Goal: Information Seeking & Learning: Ask a question

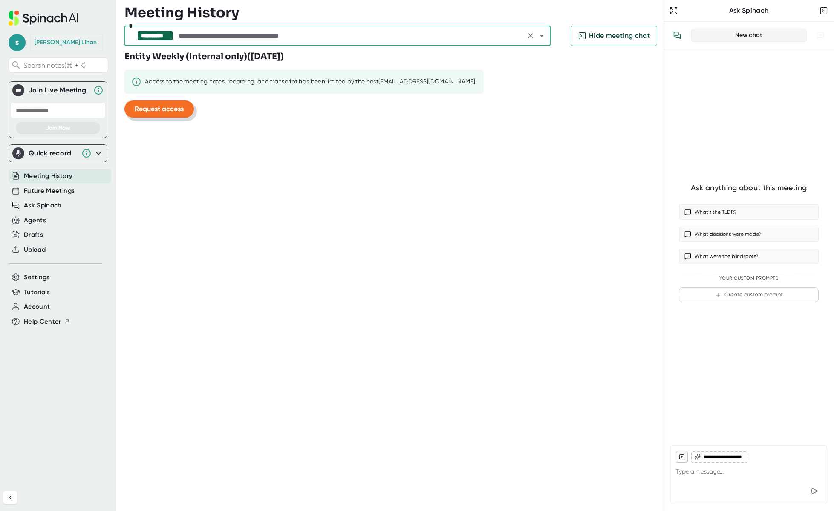
click at [168, 112] on span "Request access" at bounding box center [159, 109] width 49 height 8
click at [353, 33] on input "text" at bounding box center [350, 36] width 346 height 12
click at [259, 38] on input "text" at bounding box center [350, 36] width 346 height 12
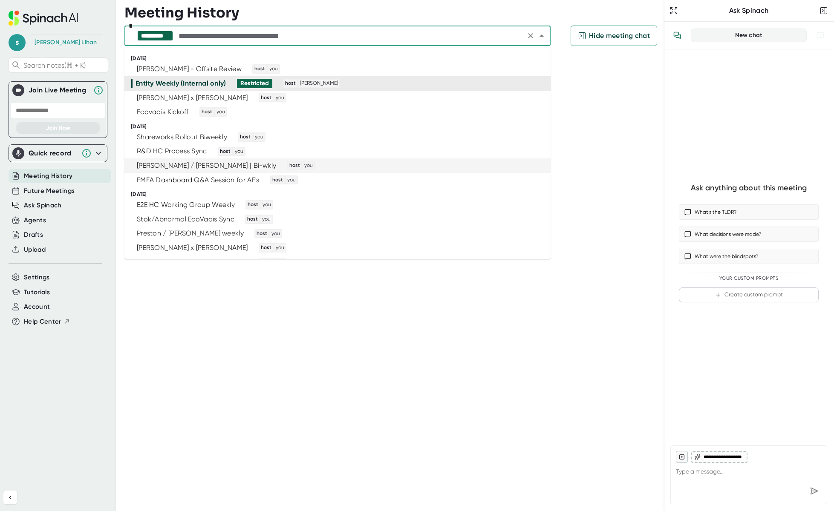
click at [335, 166] on div "[PERSON_NAME] / [PERSON_NAME] | Bi-wkly host you" at bounding box center [333, 165] width 405 height 9
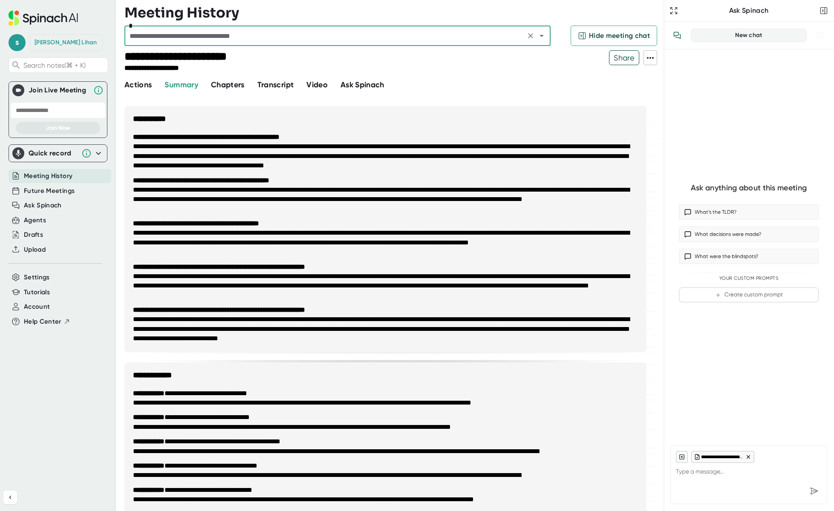
click at [288, 87] on span "Transcript" at bounding box center [275, 84] width 37 height 9
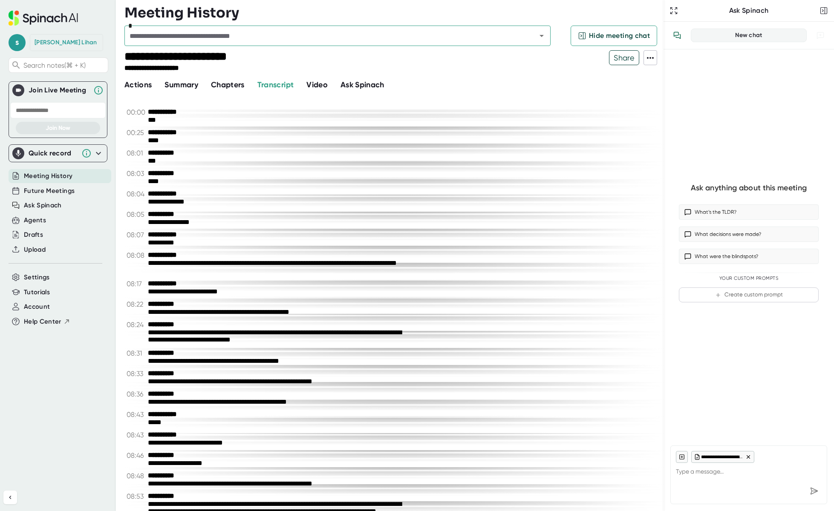
click at [647, 56] on icon at bounding box center [650, 58] width 10 height 10
click at [670, 106] on div "Download Transcript" at bounding box center [695, 103] width 69 height 9
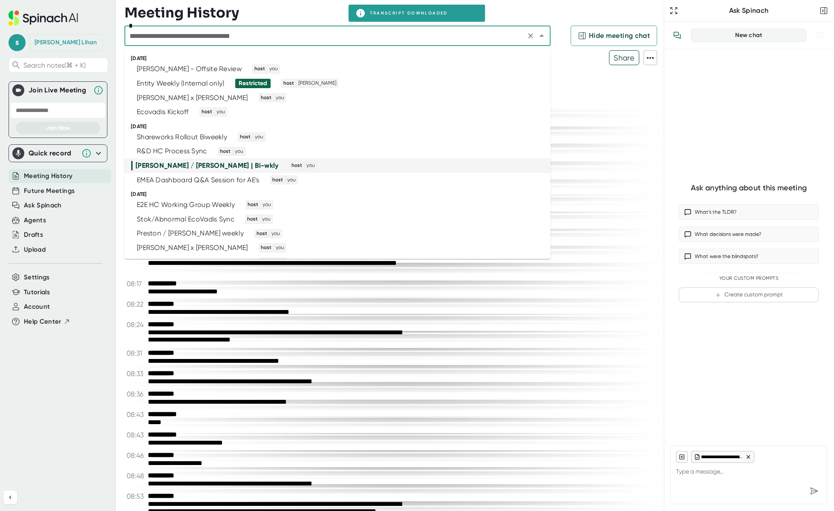
click at [213, 35] on input "text" at bounding box center [325, 36] width 396 height 12
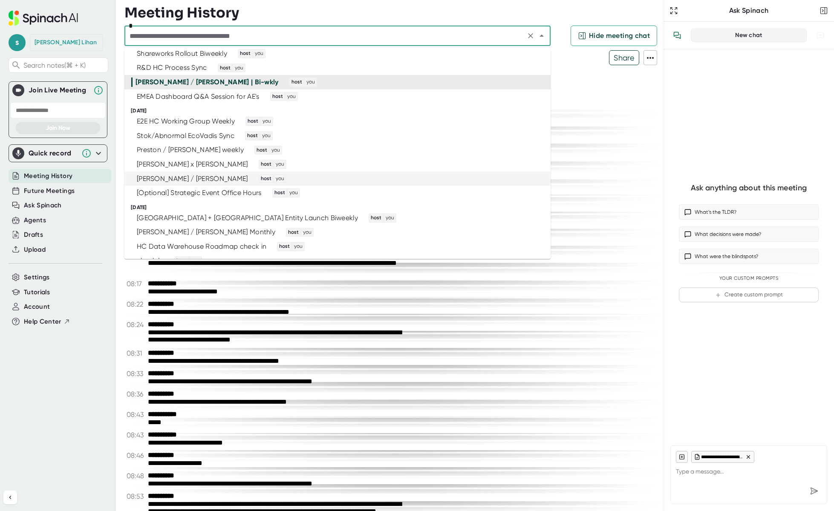
scroll to position [85, 0]
click at [270, 150] on div "[PERSON_NAME] / [PERSON_NAME] weekly host you" at bounding box center [333, 148] width 405 height 9
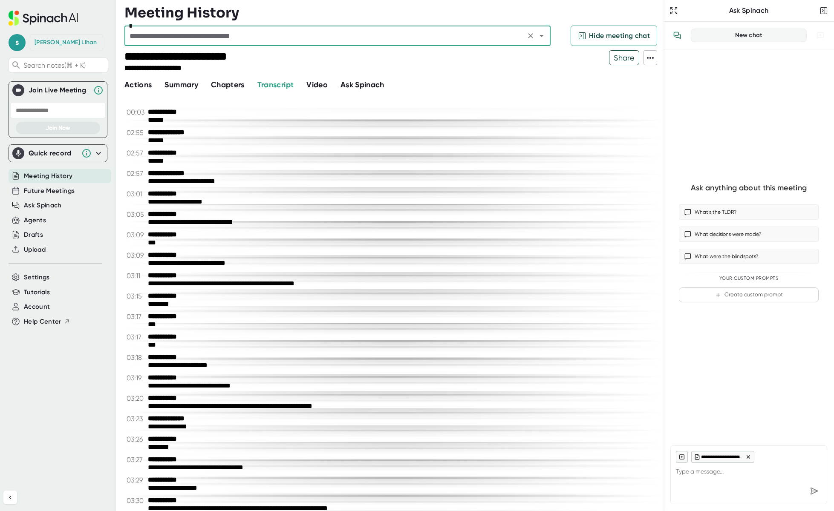
click at [724, 487] on div at bounding box center [749, 491] width 146 height 15
click at [712, 476] on textarea at bounding box center [749, 473] width 146 height 20
type textarea "did we talk about [GEOGRAPHIC_DATA] in this call"
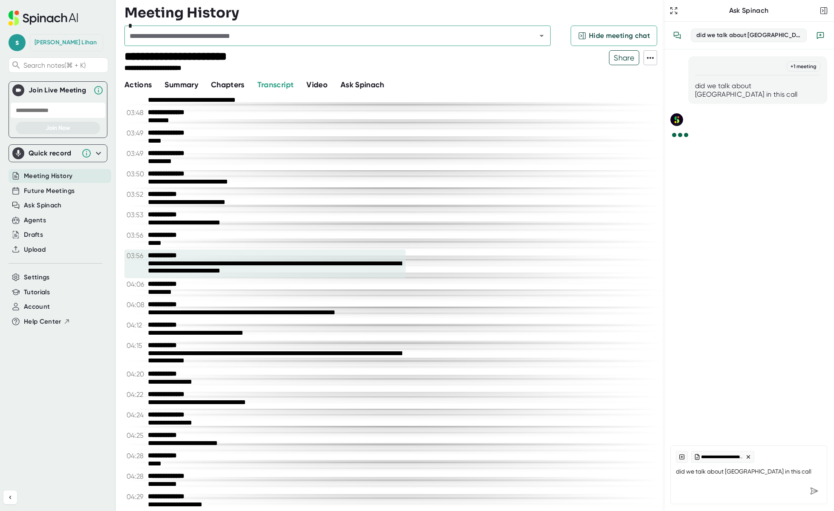
scroll to position [511, 0]
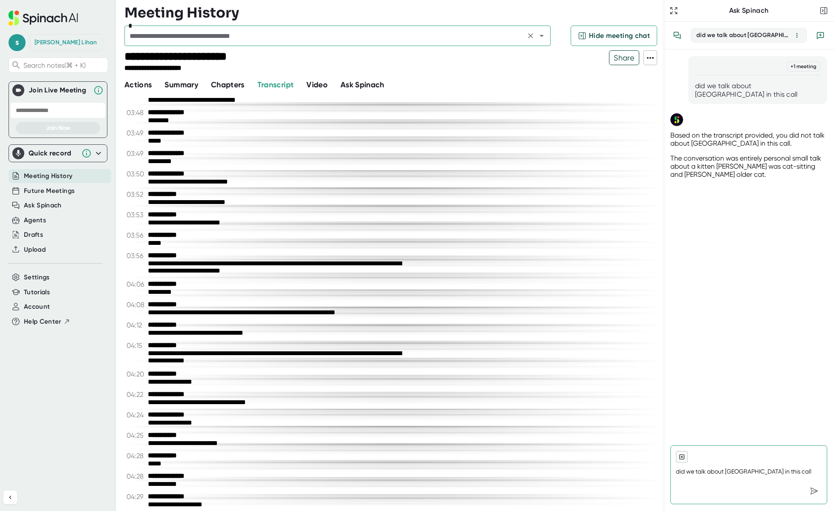
click at [484, 36] on input "text" at bounding box center [325, 36] width 396 height 12
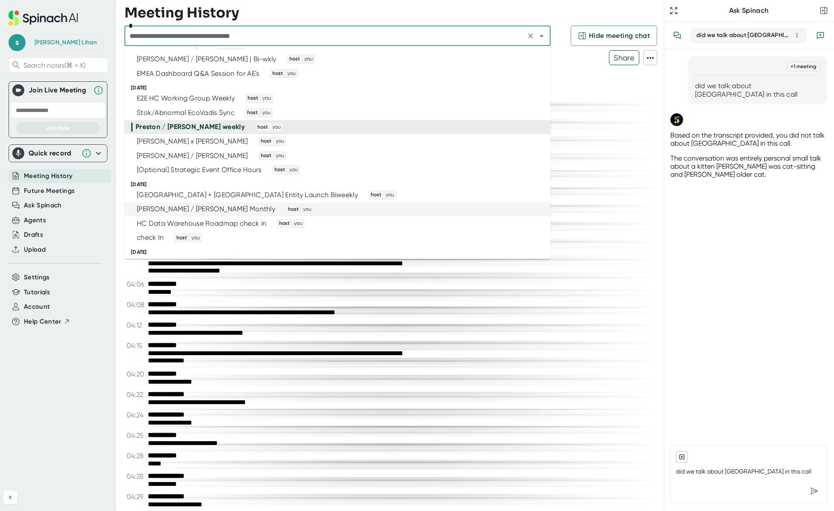
scroll to position [104, 0]
click at [277, 209] on div "[PERSON_NAME] / [PERSON_NAME] Monthly host you" at bounding box center [333, 212] width 405 height 9
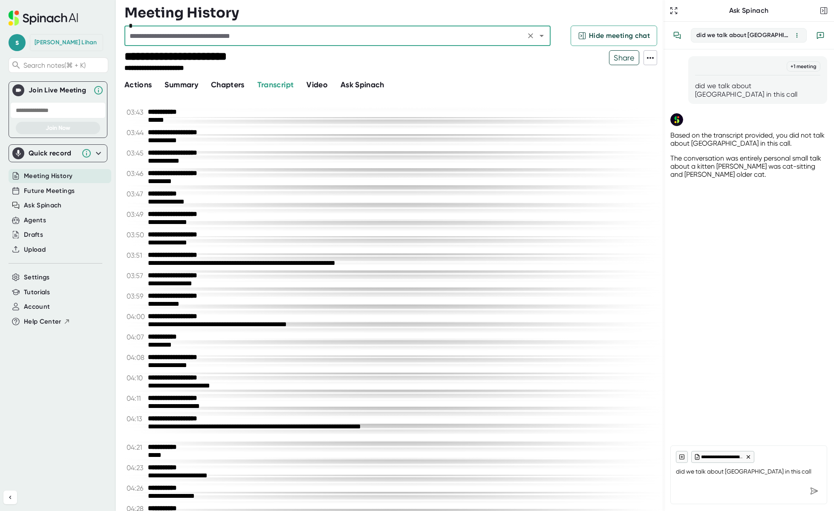
click at [718, 484] on div at bounding box center [749, 491] width 146 height 15
click at [751, 89] on div "did we talk about [GEOGRAPHIC_DATA] in this call" at bounding box center [757, 90] width 125 height 17
click at [751, 88] on div "did we talk about [GEOGRAPHIC_DATA] in this call" at bounding box center [757, 90] width 125 height 17
copy div "did we talk about [GEOGRAPHIC_DATA] in this call"
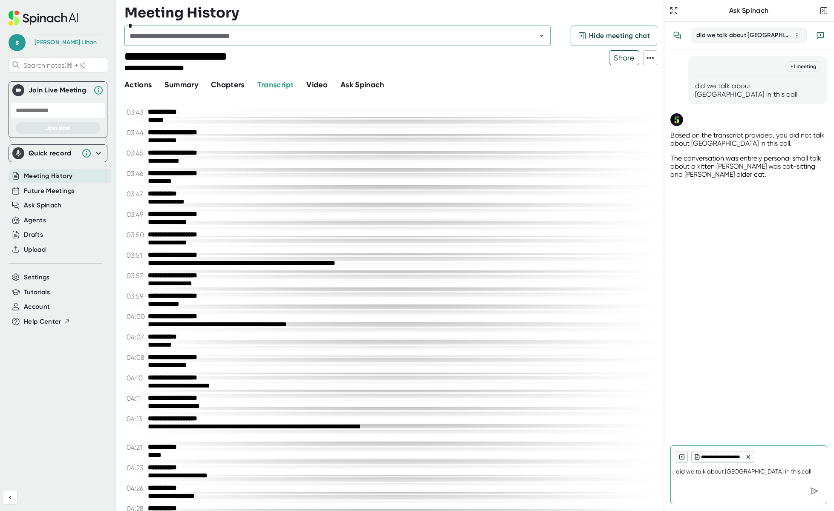
click at [730, 477] on textarea "did we talk about [GEOGRAPHIC_DATA] in this call" at bounding box center [749, 473] width 146 height 20
paste textarea "did we talk about [GEOGRAPHIC_DATA] in this call"
type textarea "did we talk about [GEOGRAPHIC_DATA] in this call"
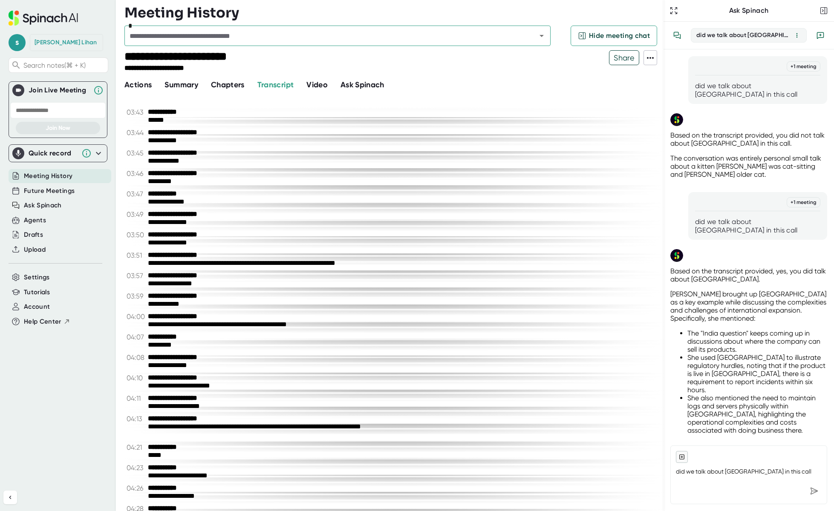
click at [644, 56] on span at bounding box center [650, 57] width 13 height 11
click at [675, 105] on div "Download Transcript" at bounding box center [695, 103] width 69 height 9
click at [255, 30] on input "text" at bounding box center [325, 36] width 396 height 12
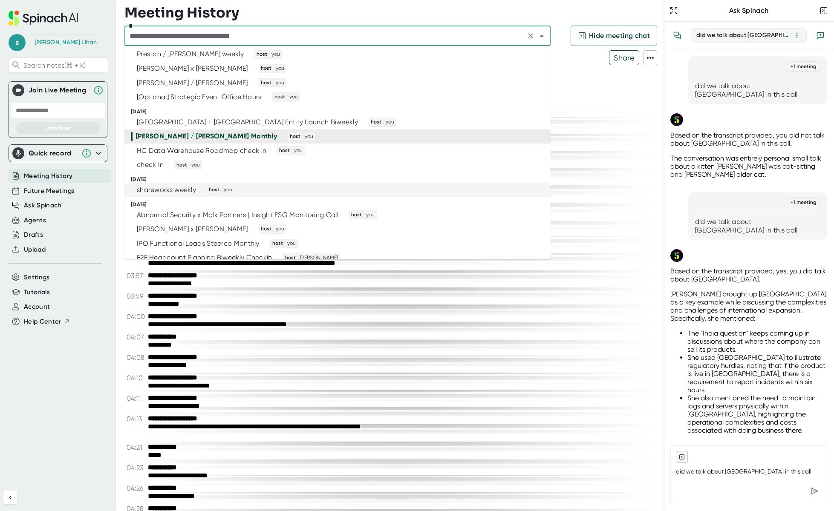
scroll to position [182, 0]
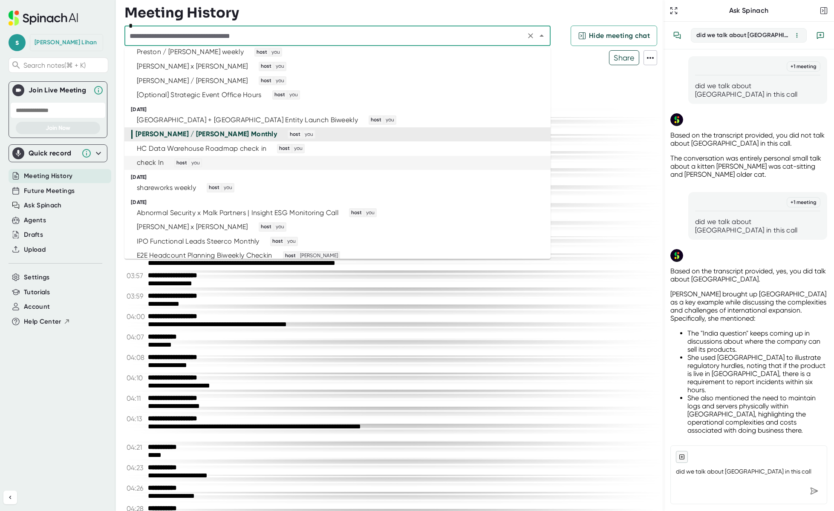
click at [268, 163] on div "check In host you" at bounding box center [333, 163] width 405 height 9
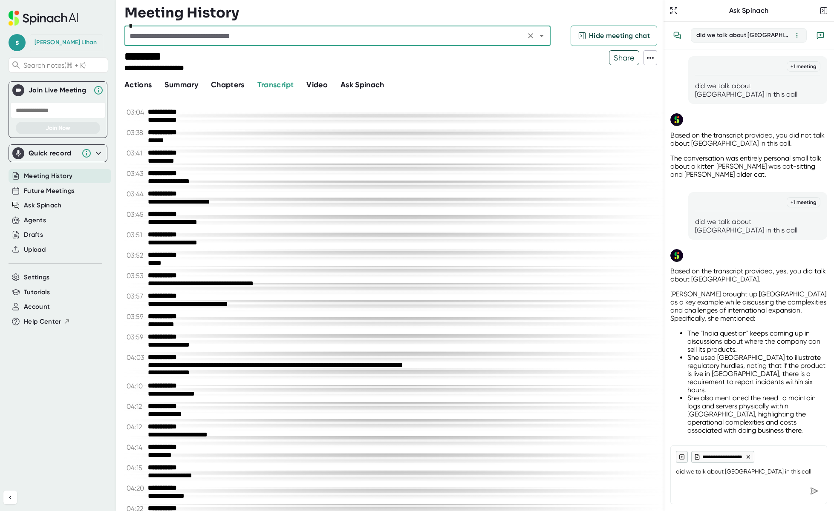
click at [333, 35] on input "text" at bounding box center [325, 36] width 396 height 12
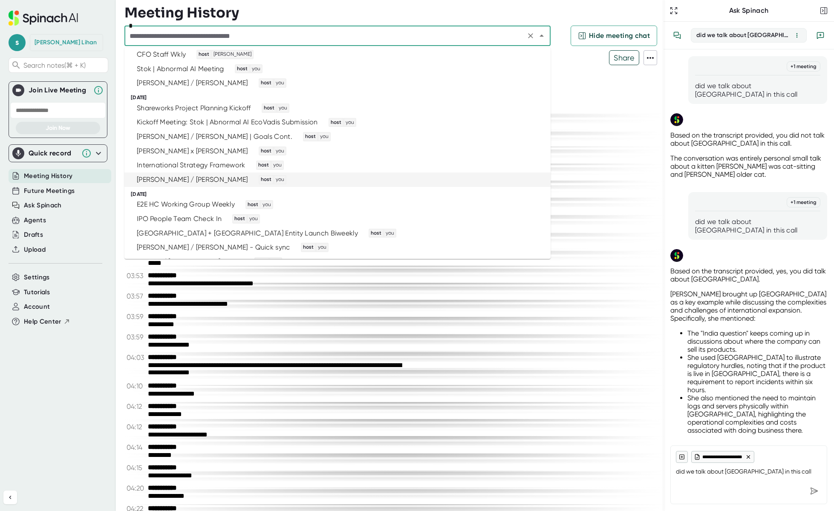
scroll to position [496, 0]
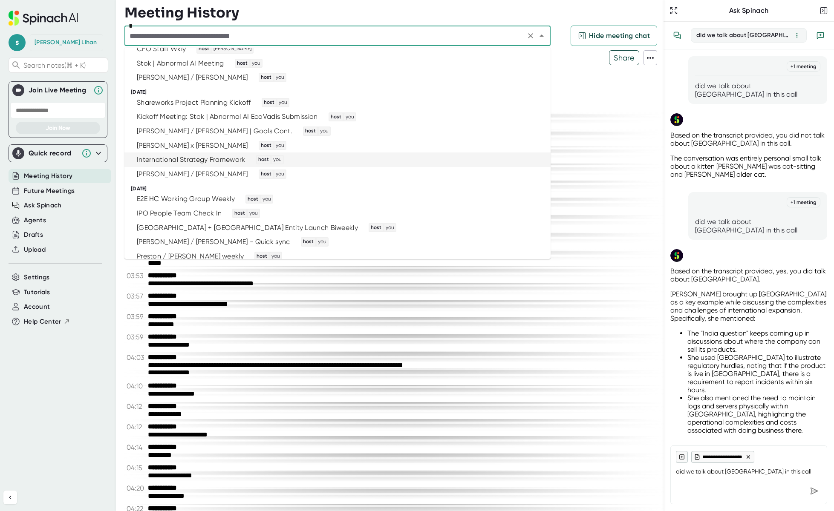
click at [325, 159] on div "International Strategy Framework host you" at bounding box center [333, 159] width 405 height 9
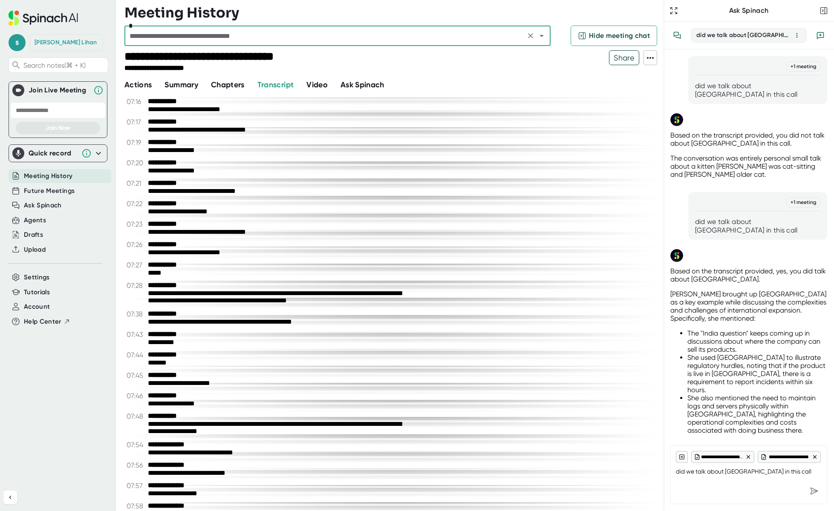
scroll to position [1981, 0]
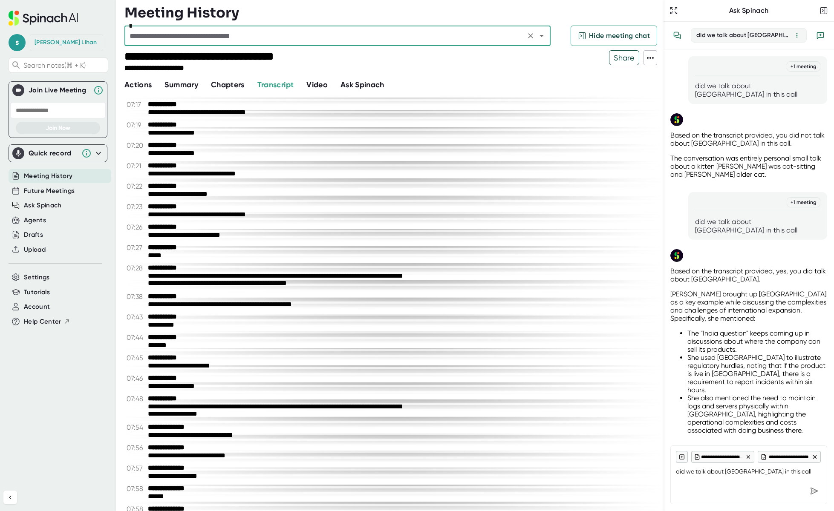
click at [689, 472] on textarea "did we talk about [GEOGRAPHIC_DATA] in this call" at bounding box center [749, 473] width 146 height 20
click at [649, 58] on icon at bounding box center [650, 58] width 10 height 10
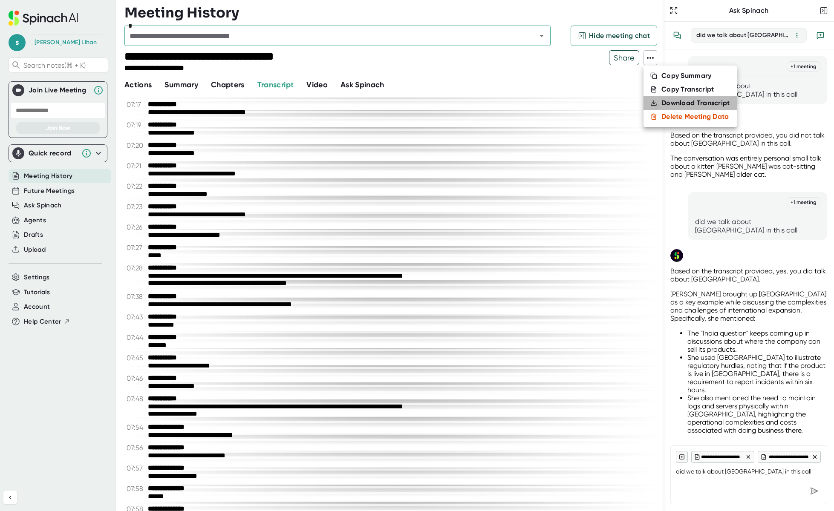
click at [668, 102] on div "Download Transcript" at bounding box center [695, 103] width 69 height 9
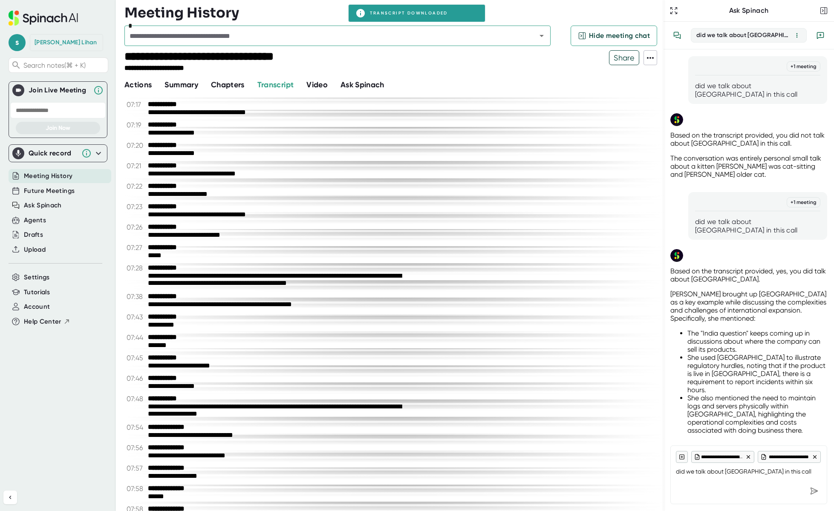
click at [698, 481] on textarea "did we talk about [GEOGRAPHIC_DATA] in this call" at bounding box center [749, 473] width 146 height 20
type textarea "what did [PERSON_NAME] or [PERSON_NAME] say about [GEOGRAPHIC_DATA]"
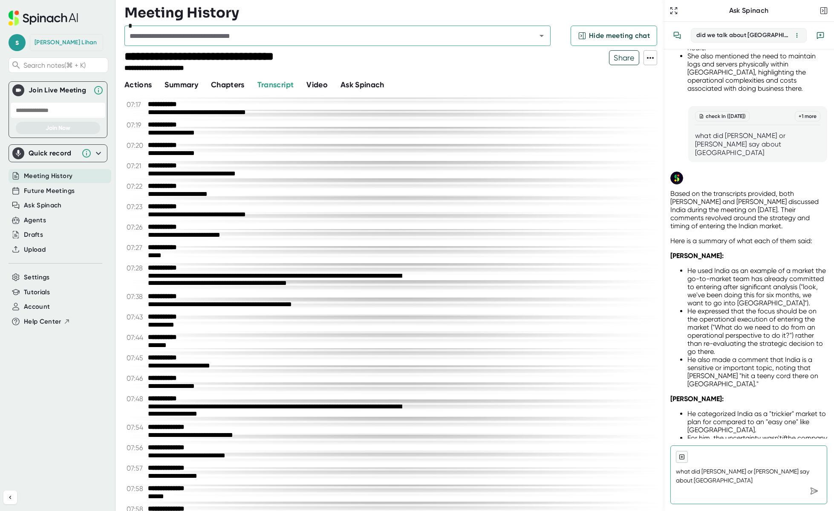
scroll to position [405, 0]
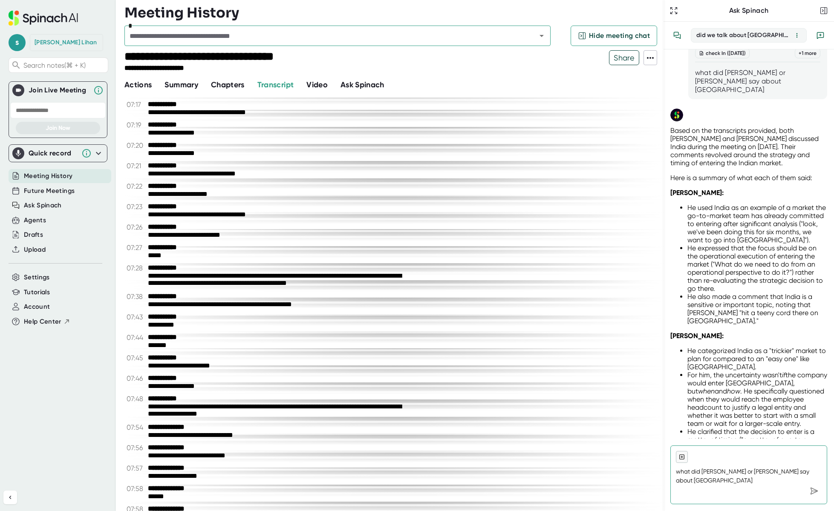
click at [645, 59] on icon at bounding box center [650, 58] width 10 height 10
click at [671, 103] on div "Download Transcript" at bounding box center [695, 103] width 69 height 9
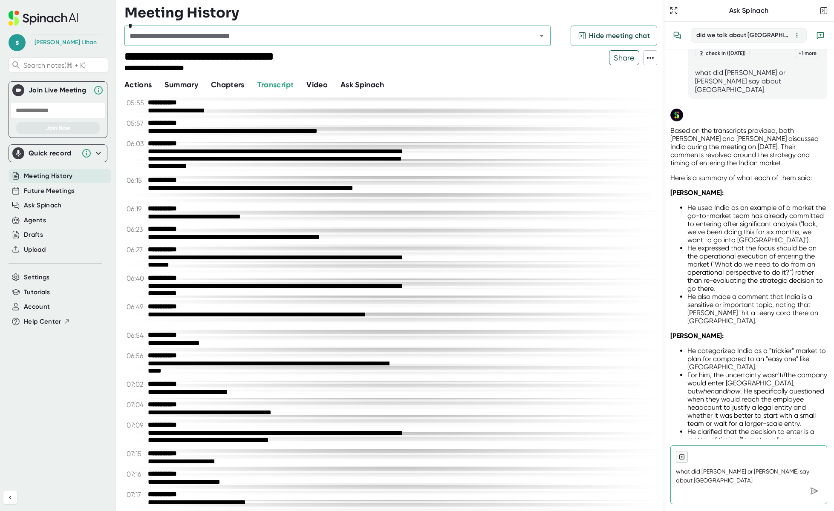
scroll to position [1585, 0]
